Goal: Find specific page/section: Find specific page/section

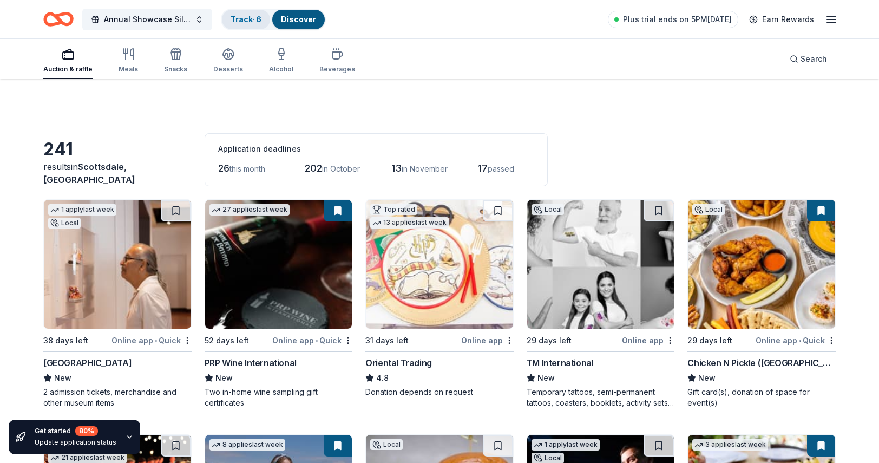
scroll to position [2456, 0]
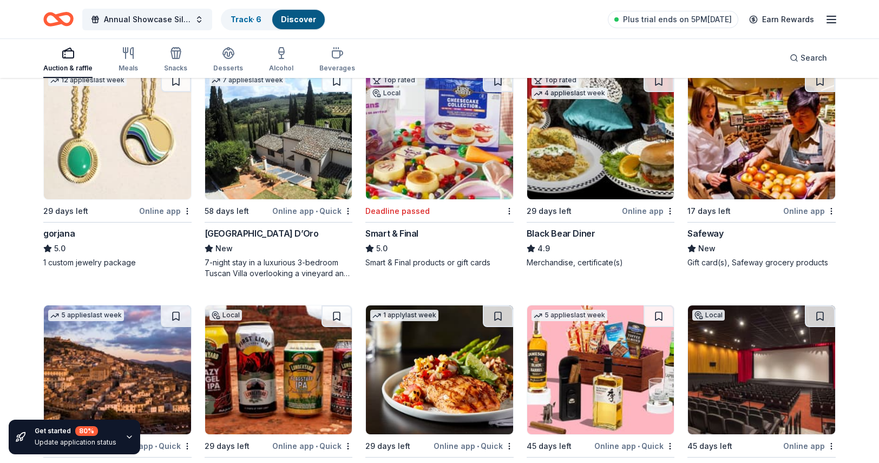
click at [49, 24] on icon "Home" at bounding box center [53, 19] width 17 height 11
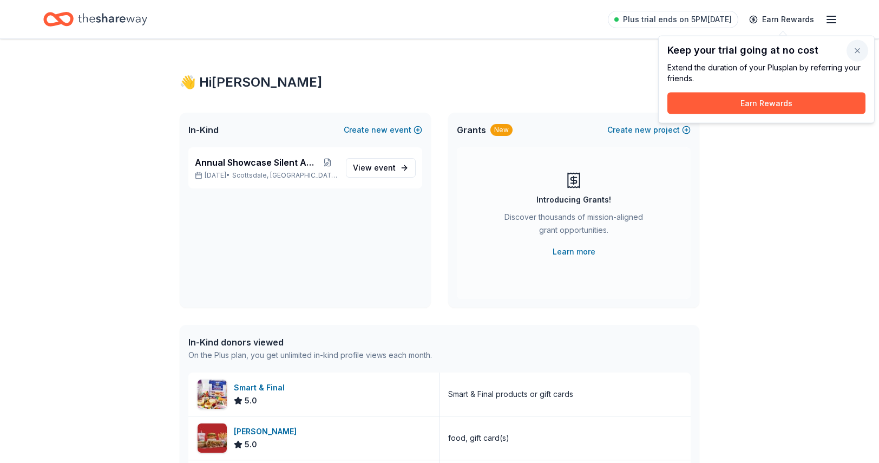
click at [857, 52] on button "button" at bounding box center [857, 51] width 22 height 22
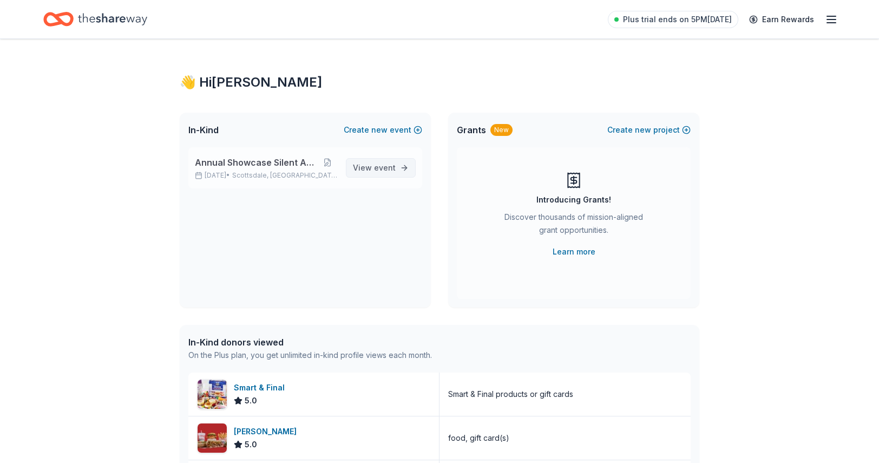
click at [387, 169] on span "event" at bounding box center [385, 167] width 22 height 9
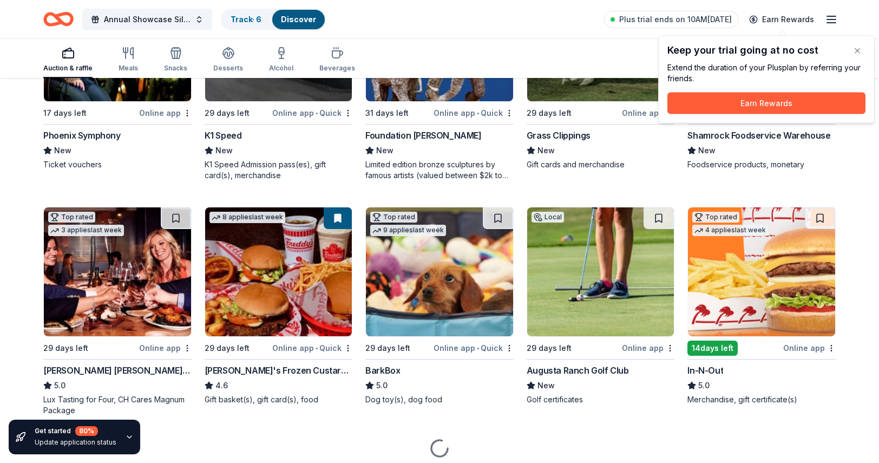
scroll to position [1157, 0]
